Goal: Task Accomplishment & Management: Complete application form

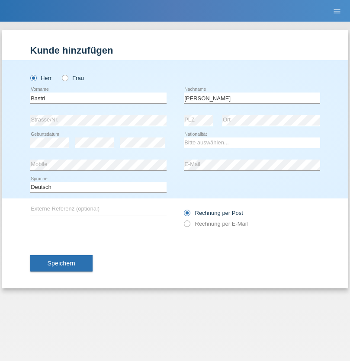
type input "Ajdari"
select select "MK"
select select "C"
select select "01"
select select "02"
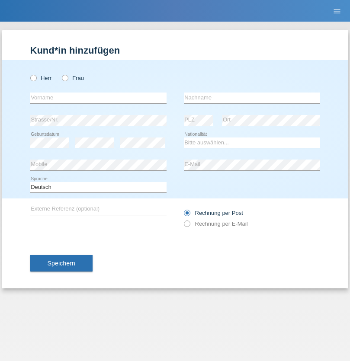
radio input "true"
click at [98, 98] on input "text" at bounding box center [98, 98] width 136 height 11
type input "Kushtrim"
click at [252, 98] on input "text" at bounding box center [252, 98] width 136 height 11
type input "Maksuti"
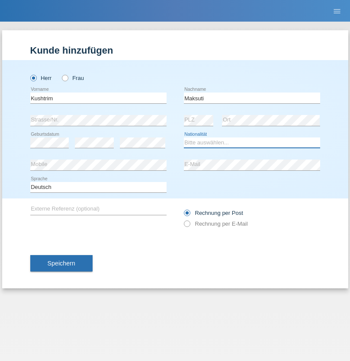
select select "CH"
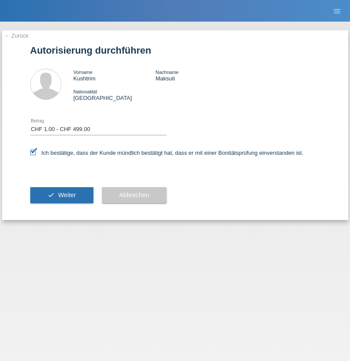
select select "1"
click at [61, 195] on span "Weiter" at bounding box center [67, 195] width 18 height 7
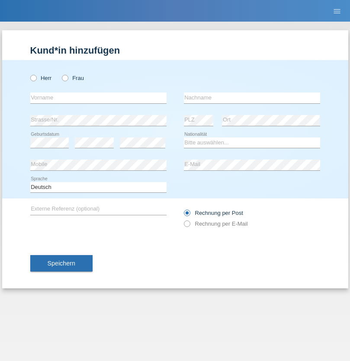
radio input "true"
click at [98, 98] on input "text" at bounding box center [98, 98] width 136 height 11
type input "Jens"
click at [252, 98] on input "text" at bounding box center [252, 98] width 136 height 11
type input "Mehlhorn"
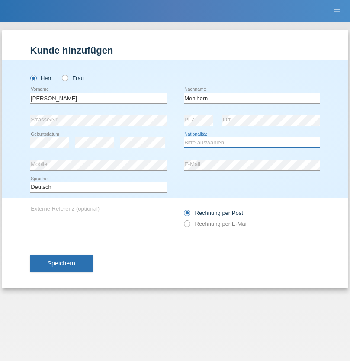
select select "CH"
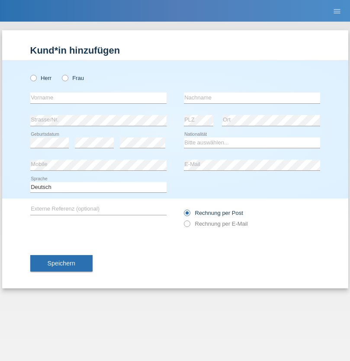
radio input "true"
click at [98, 98] on input "text" at bounding box center [98, 98] width 136 height 11
type input "Cristina"
click at [252, 98] on input "text" at bounding box center [252, 98] width 136 height 11
type input "Papuc"
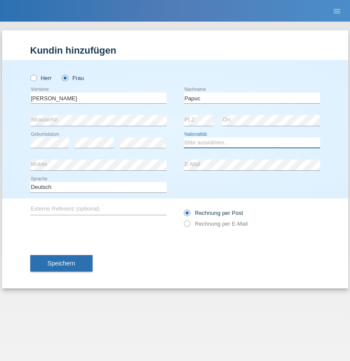
select select "RO"
select select "C"
select select "30"
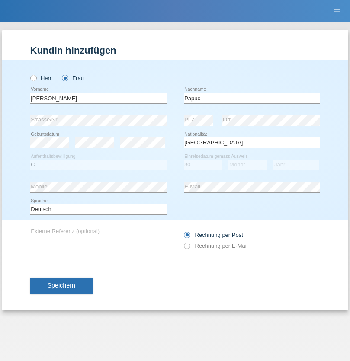
select select "07"
select select "2019"
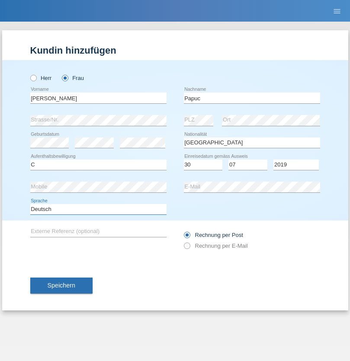
select select "en"
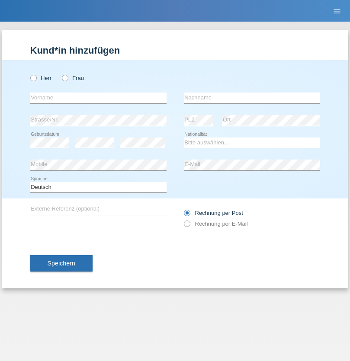
radio input "true"
click at [98, 98] on input "text" at bounding box center [98, 98] width 136 height 11
type input "Dikbaş"
click at [252, 98] on input "text" at bounding box center [252, 98] width 136 height 11
type input "Nuray"
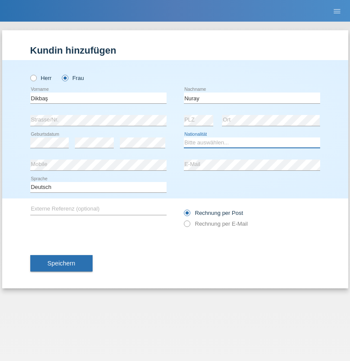
select select "TR"
select select "C"
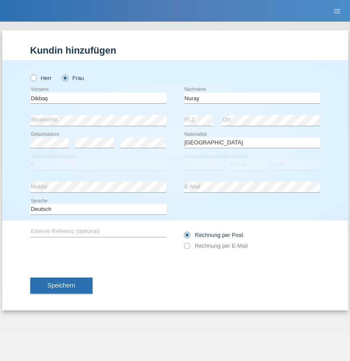
select select "09"
select select "11"
select select "1994"
